Goal: Task Accomplishment & Management: Manage account settings

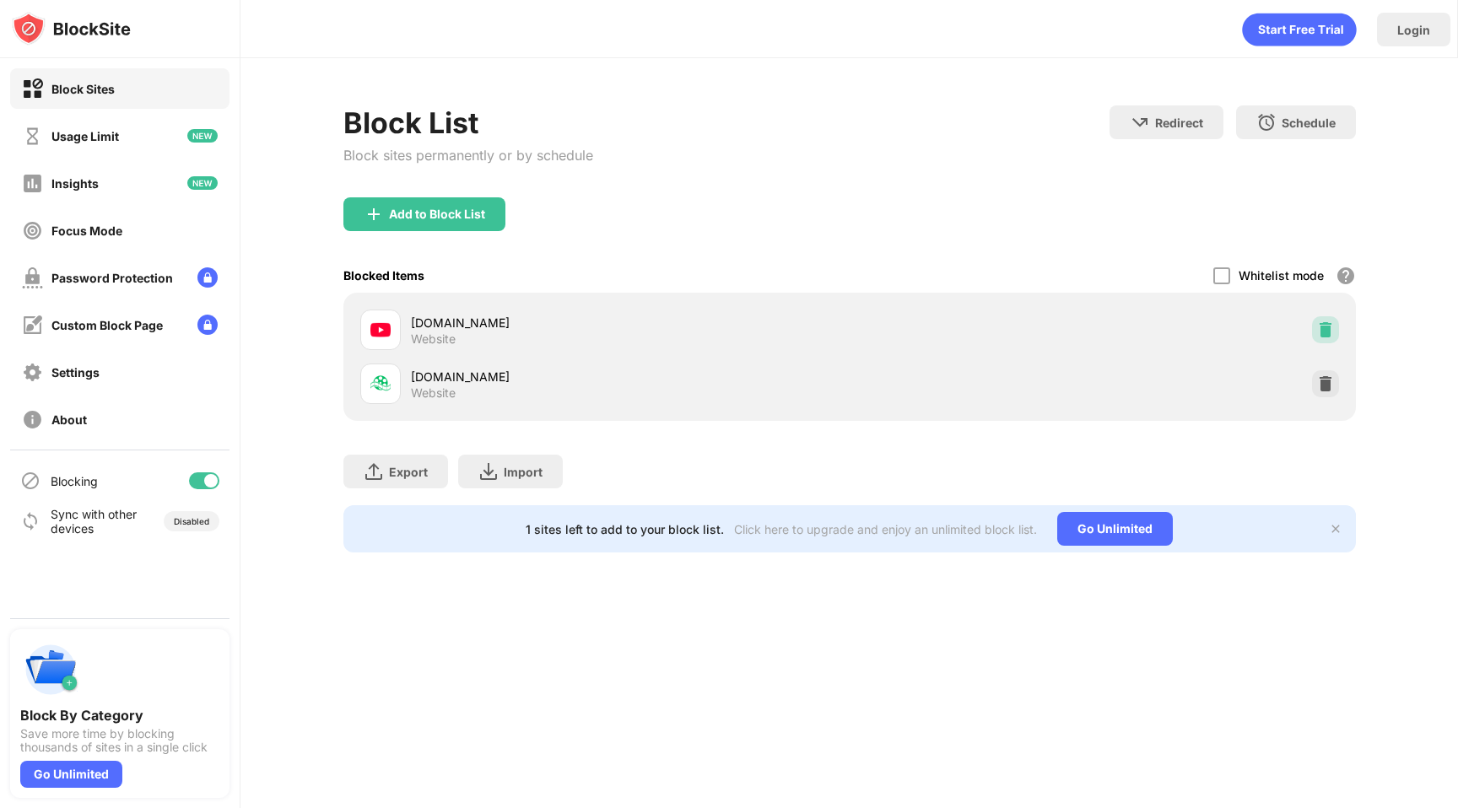
click at [1332, 335] on img at bounding box center [1325, 329] width 17 height 17
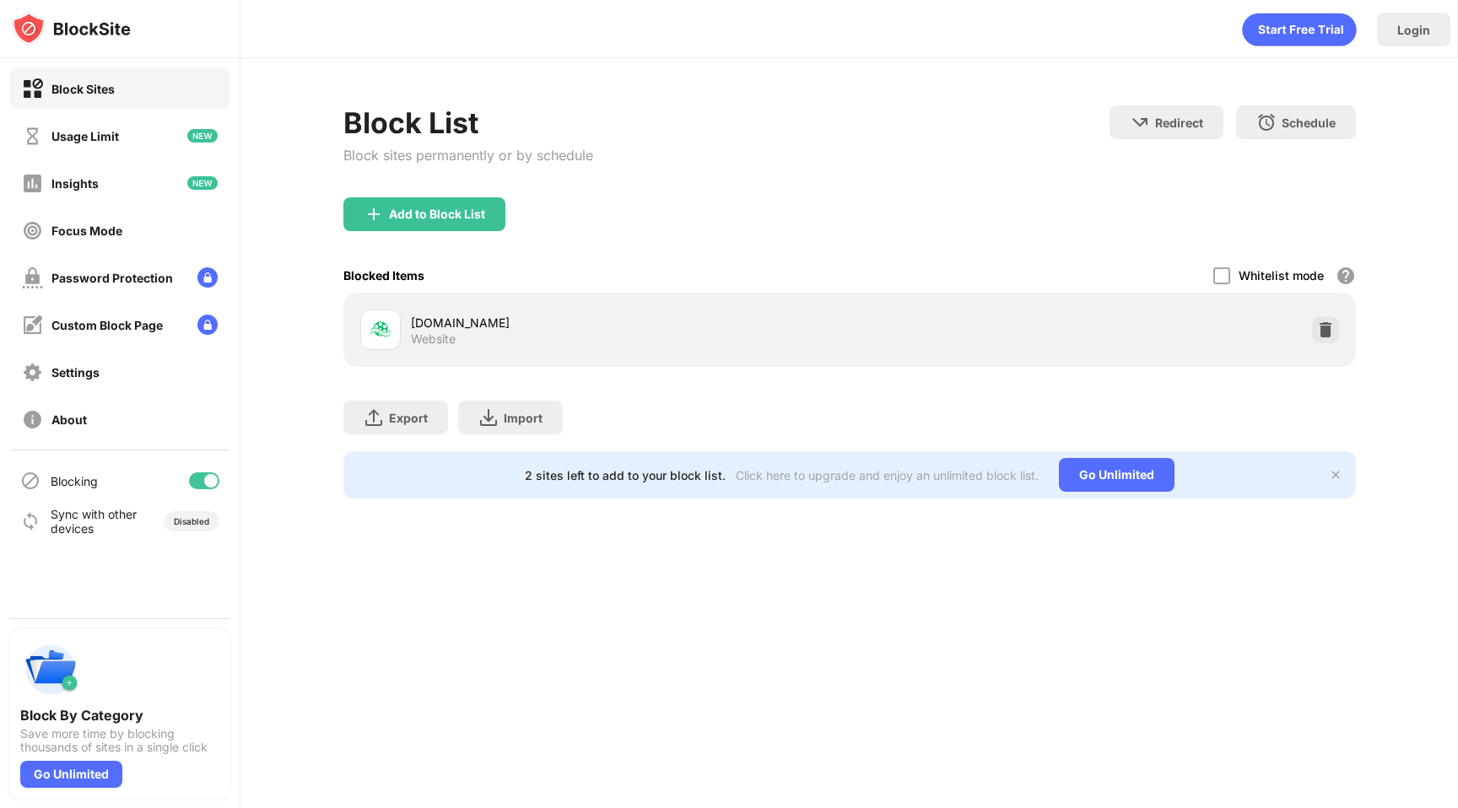
click at [1332, 335] on img at bounding box center [1325, 329] width 17 height 17
